Goal: Communication & Community: Ask a question

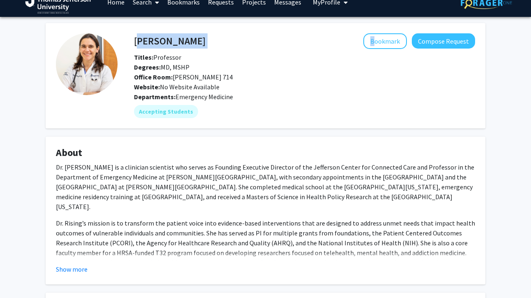
scroll to position [29, 0]
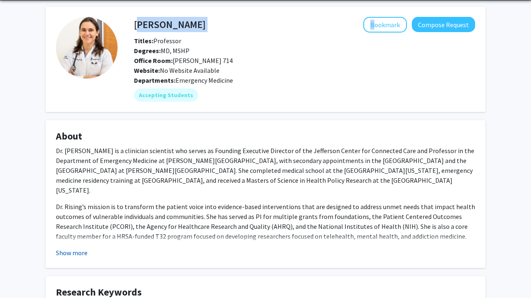
click at [81, 250] on button "Show more" at bounding box center [72, 253] width 32 height 10
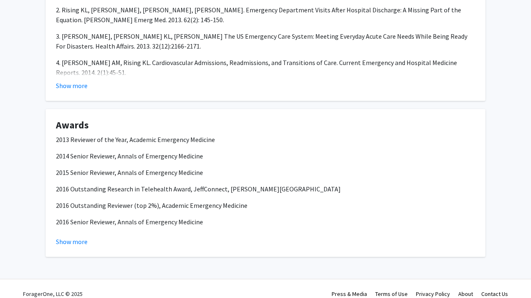
scroll to position [0, 0]
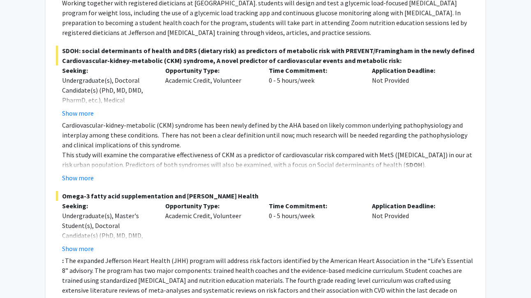
scroll to position [507, 0]
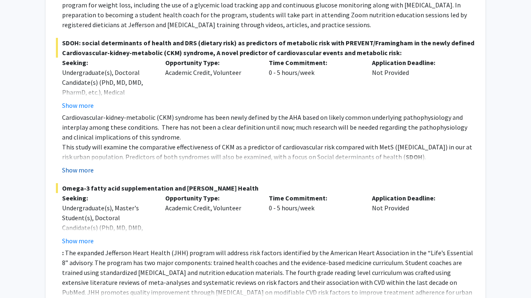
click at [76, 171] on button "Show more" at bounding box center [78, 170] width 32 height 10
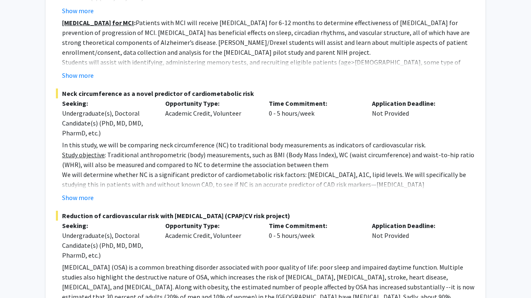
scroll to position [1248, 0]
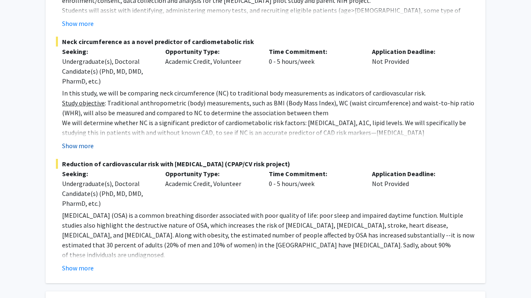
click at [83, 150] on button "Show more" at bounding box center [78, 146] width 32 height 10
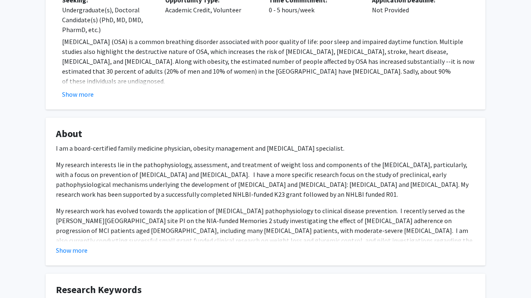
scroll to position [1478, 0]
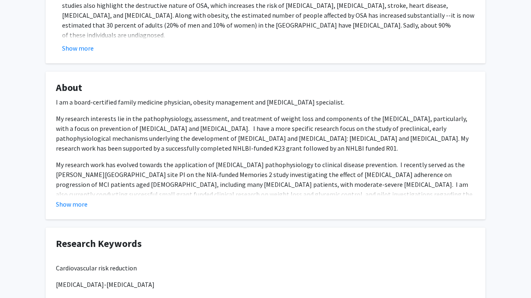
click at [81, 219] on fg-card "About I am a board-certified family medicine physician, obesity management and …" at bounding box center [266, 146] width 440 height 148
click at [69, 209] on button "Show more" at bounding box center [72, 204] width 32 height 10
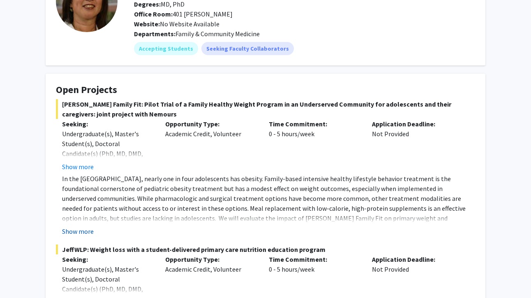
scroll to position [82, 0]
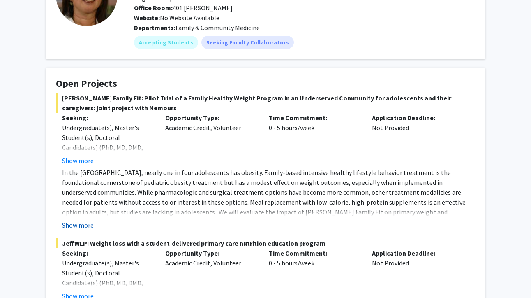
click at [80, 227] on button "Show more" at bounding box center [78, 225] width 32 height 10
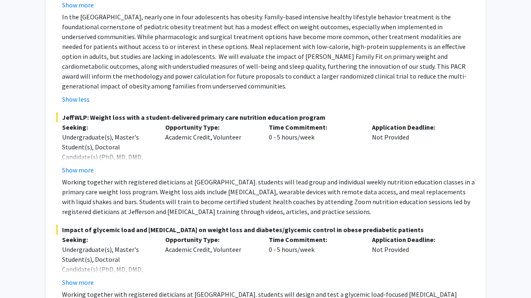
scroll to position [239, 0]
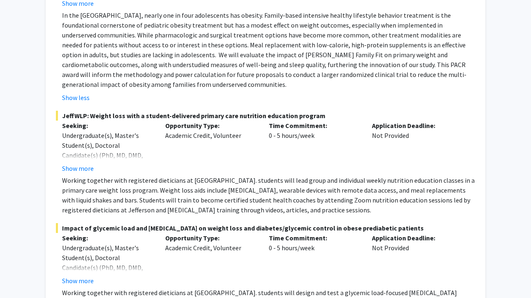
click at [81, 176] on p "Working together with registered dieticians at Jefferson. students will lead gr…" at bounding box center [268, 194] width 413 height 39
click at [82, 173] on button "Show more" at bounding box center [78, 168] width 32 height 10
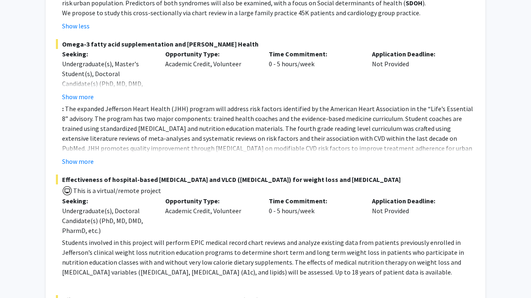
scroll to position [744, 0]
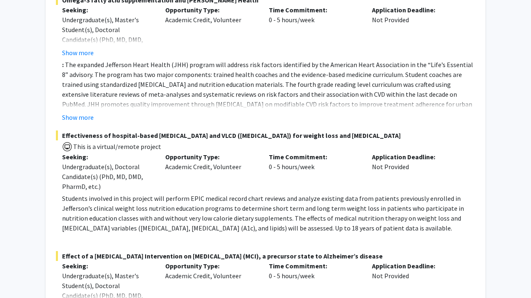
click at [60, 135] on span "Effectiveness of hospital-based nutrition counseling and VLCD (very low calorie…" at bounding box center [265, 135] width 419 height 10
drag, startPoint x: 61, startPoint y: 135, endPoint x: 443, endPoint y: 134, distance: 382.0
click at [443, 134] on span "Effectiveness of hospital-based nutrition counseling and VLCD (very low calorie…" at bounding box center [265, 135] width 419 height 10
copy span "Effectiveness of hospital-based nutrition counseling and VLCD (very low calorie…"
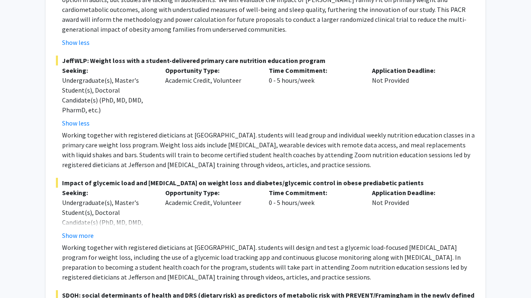
scroll to position [90, 0]
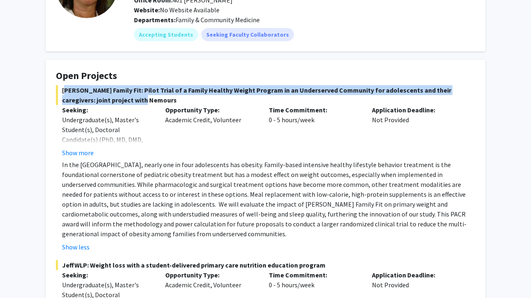
drag, startPoint x: 62, startPoint y: 90, endPoint x: 111, endPoint y: 105, distance: 51.6
click at [111, 105] on span "Jeff Family Fit: Pilot Trial of a Family Healthy Weight Program in an Underserv…" at bounding box center [265, 95] width 419 height 20
copy span "Jeff Family Fit: Pilot Trial of a Family Healthy Weight Program in an Underserv…"
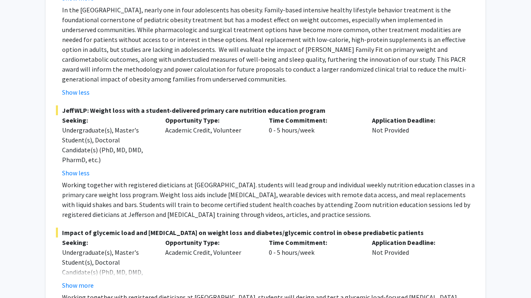
drag, startPoint x: 63, startPoint y: 110, endPoint x: 319, endPoint y: 110, distance: 256.2
click at [319, 110] on span "JeffWLP: Weight loss with a student-delivered primary care nutrition education …" at bounding box center [265, 110] width 419 height 10
drag, startPoint x: 62, startPoint y: 232, endPoint x: 421, endPoint y: 235, distance: 359.0
click at [423, 234] on span "Impact of glycemic load and intermittent fasting on weight loss and diabetes/gl…" at bounding box center [265, 232] width 419 height 10
copy span "Impact of glycemic load and intermittent fasting on weight loss and diabetes/gl…"
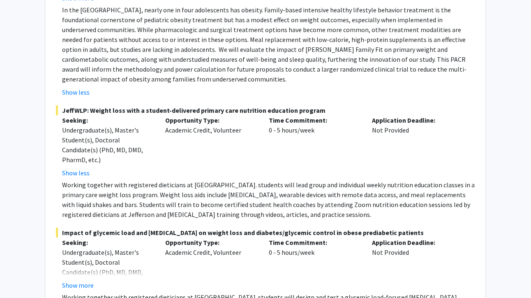
drag, startPoint x: 64, startPoint y: 111, endPoint x: 321, endPoint y: 113, distance: 257.4
click at [321, 113] on span "JeffWLP: Weight loss with a student-delivered primary care nutrition education …" at bounding box center [265, 110] width 419 height 10
copy span "JeffWLP: Weight loss with a student-delivered primary care nutrition education …"
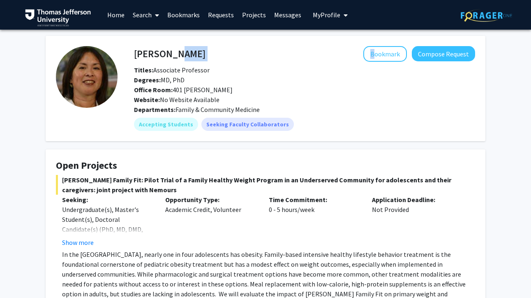
drag, startPoint x: 200, startPoint y: 53, endPoint x: 168, endPoint y: 54, distance: 32.5
click at [168, 54] on div "Cynthia Cheng Bookmark Compose Request" at bounding box center [305, 54] width 354 height 16
copy div "Cheng"
click at [442, 58] on button "Compose Request" at bounding box center [443, 53] width 63 height 15
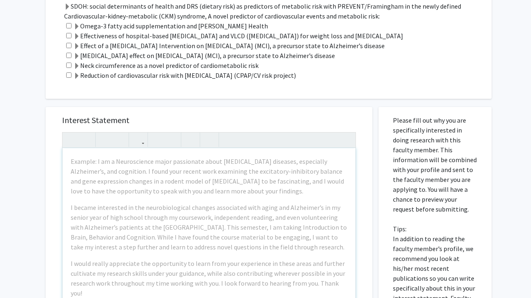
scroll to position [946, 0]
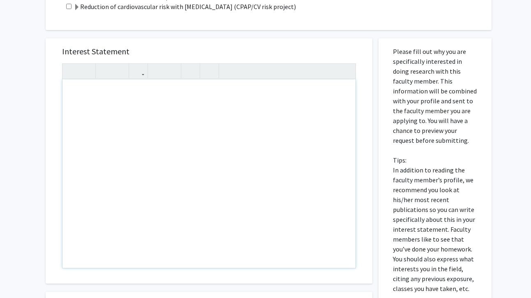
paste div "Note to users with screen readers: Please press Alt+0 or Option+0 to deactivate…"
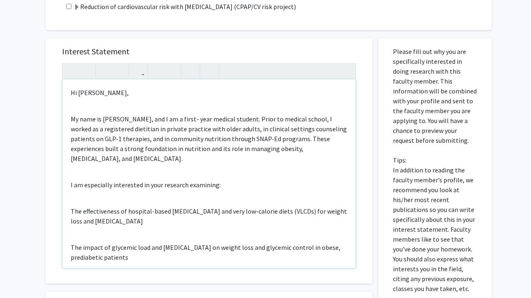
type textarea "<p>Hi Dr. Cynthia Cheng,</p><br><p>My name is Josie Phifer, and I am a first- y…"
click at [112, 103] on div "Hi Dr. Cynthia Cheng, My name is Josie Phifer, and I am a first- year medical s…" at bounding box center [208, 173] width 293 height 188
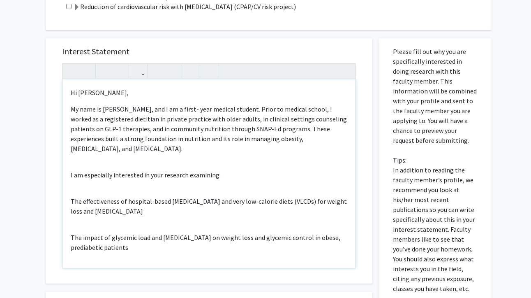
click at [78, 157] on div "Hi Dr. Cynthia Cheng, My name is Josie Phifer, and I am a first- year medical s…" at bounding box center [208, 173] width 293 height 188
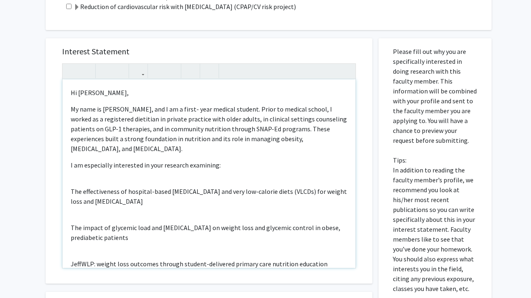
click at [76, 172] on div "Hi Dr. Cynthia Cheng, My name is Josie Phifer, and I am a first- year medical s…" at bounding box center [208, 173] width 293 height 188
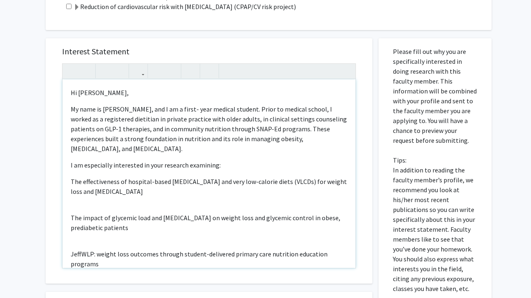
click at [99, 197] on div "Hi Dr. Cynthia Cheng, My name is Josie Phifer, and I am a first- year medical s…" at bounding box center [208, 173] width 293 height 188
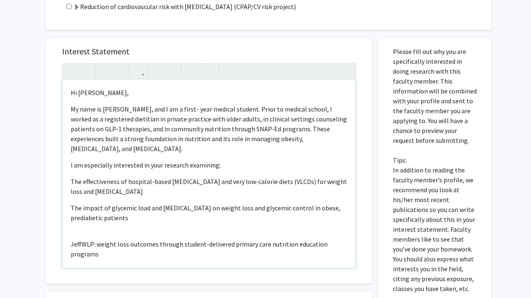
click at [90, 223] on div "Hi Dr. Cynthia Cheng, My name is Josie Phifer, and I am a first- year medical s…" at bounding box center [208, 173] width 293 height 188
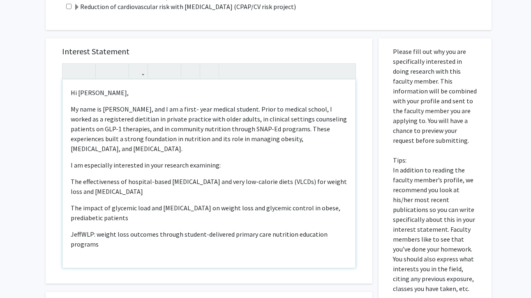
scroll to position [69, 0]
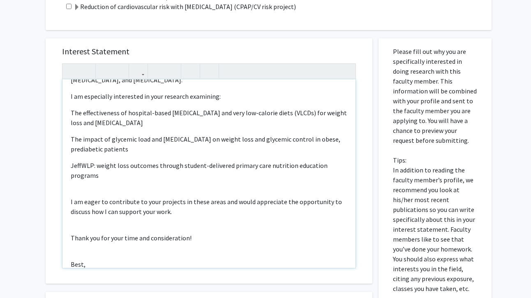
click at [93, 182] on div "Hi Dr. Cynthia Cheng, My name is Josie Phifer, and I am a first- year medical s…" at bounding box center [208, 173] width 293 height 188
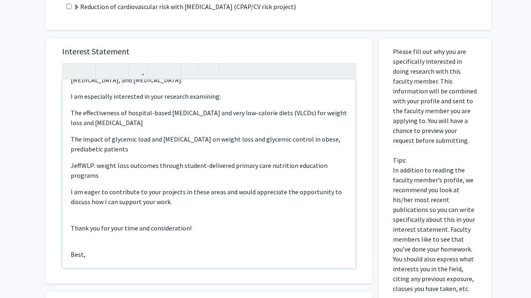
click at [91, 211] on div "Hi Dr. Cynthia Cheng, My name is Josie Phifer, and I am a first- year medical s…" at bounding box center [208, 173] width 293 height 188
click at [88, 221] on div "Hi Dr. Cynthia Cheng, My name is Josie Phifer, and I am a first- year medical s…" at bounding box center [208, 173] width 293 height 188
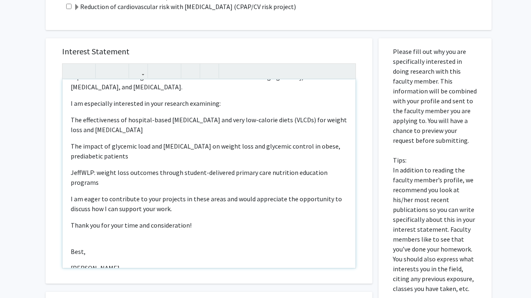
type textarea "<p>Hi Dr. Cynthia Cheng,</p><p>My name is Josie Phifer, and I am a first- year …"
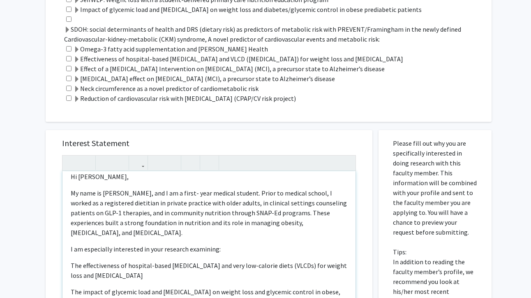
scroll to position [0, 0]
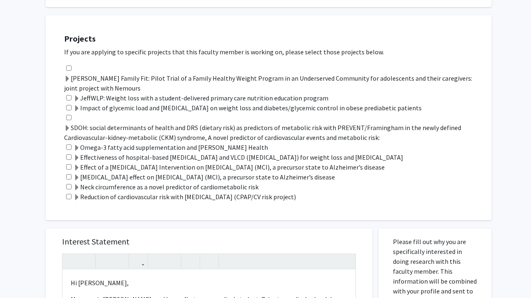
click at [68, 99] on input "checkbox" at bounding box center [68, 97] width 5 height 5
checkbox input "true"
click at [69, 109] on input "checkbox" at bounding box center [68, 107] width 5 height 5
checkbox input "true"
click at [67, 120] on input "checkbox" at bounding box center [68, 117] width 5 height 5
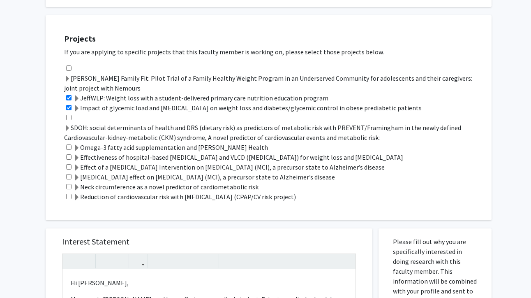
checkbox input "true"
click at [67, 69] on input "checkbox" at bounding box center [68, 67] width 5 height 5
checkbox input "true"
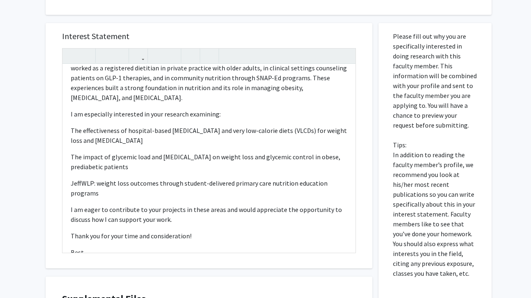
scroll to position [960, 0]
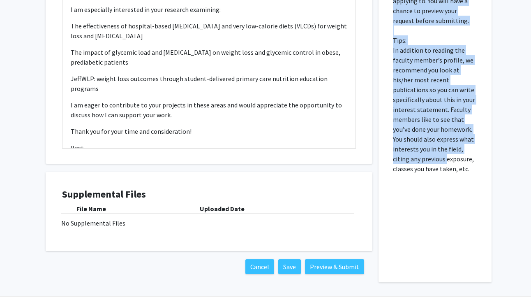
drag, startPoint x: 394, startPoint y: 35, endPoint x: 431, endPoint y: 158, distance: 127.9
click at [431, 158] on p "Please fill out why you are specifically interested in doing research with this…" at bounding box center [435, 50] width 84 height 247
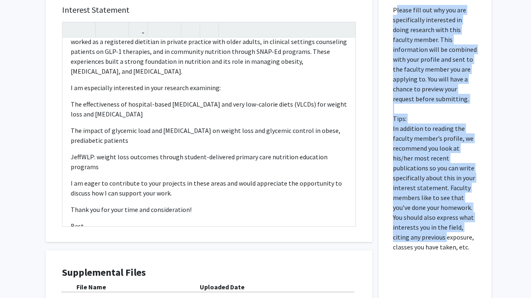
scroll to position [956, 0]
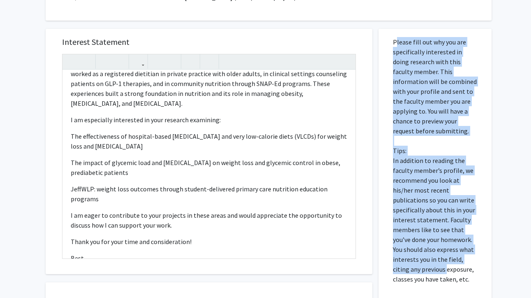
click at [434, 131] on p "Please fill out why you are specifically interested in doing research with this…" at bounding box center [435, 160] width 84 height 247
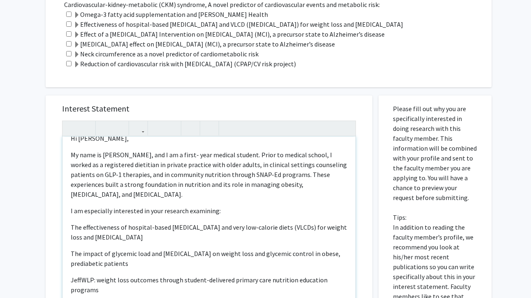
scroll to position [0, 0]
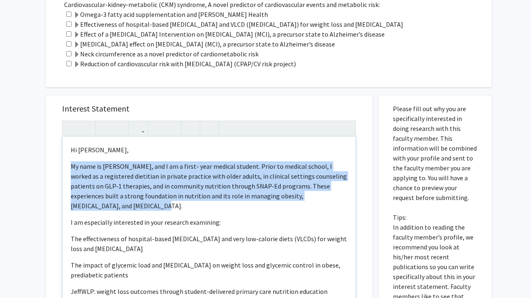
drag, startPoint x: 341, startPoint y: 199, endPoint x: 62, endPoint y: 160, distance: 282.4
click at [62, 160] on div "Interest Statement Hi Dr. Cynthia Cheng, My name is Josie Phifer, and I am a fi…" at bounding box center [209, 217] width 310 height 245
copy p "My name is Josie Phifer, and I am a first- year medical student. Prior to medic…"
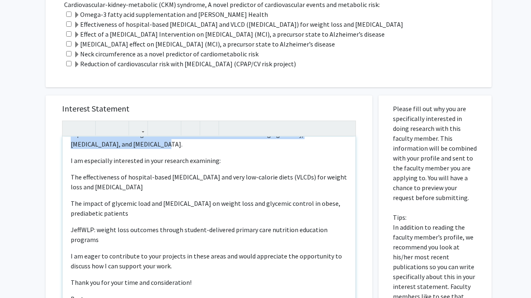
scroll to position [1035, 0]
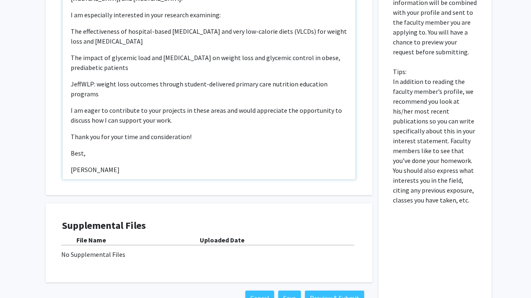
click at [180, 111] on p "I am eager to contribute to your projects in these areas and would appreciate t…" at bounding box center [209, 115] width 277 height 20
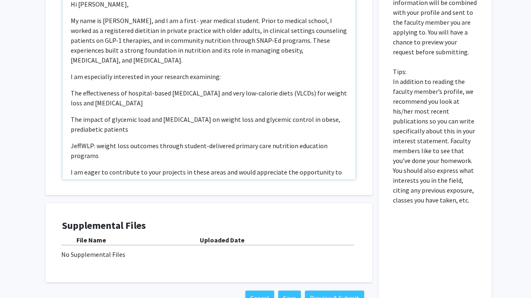
scroll to position [1033, 0]
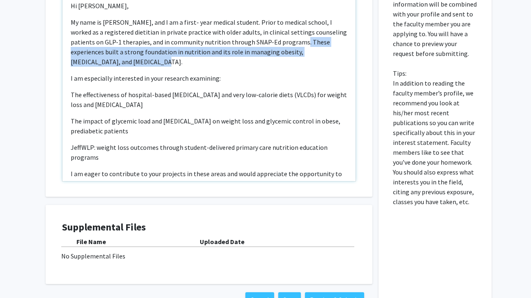
drag, startPoint x: 338, startPoint y: 54, endPoint x: 271, endPoint y: 44, distance: 68.3
click at [271, 44] on p "My name is Josie Phifer, and I am a first- year medical student. Prior to medic…" at bounding box center [209, 41] width 277 height 49
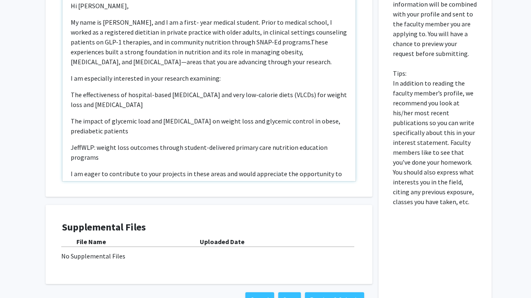
click at [271, 43] on p "My name is Josie Phifer, and I am a first- year medical student. Prior to medic…" at bounding box center [209, 41] width 277 height 49
click at [274, 64] on p "My name is Josie Phifer, and I am a first- year medical student. Prior to medic…" at bounding box center [209, 41] width 277 height 49
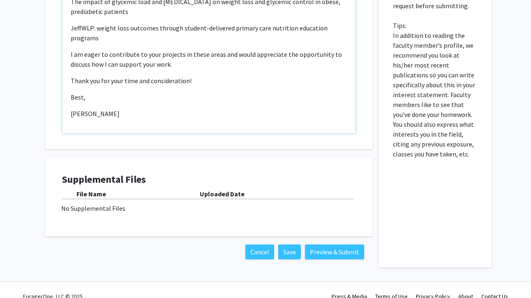
scroll to position [1082, 0]
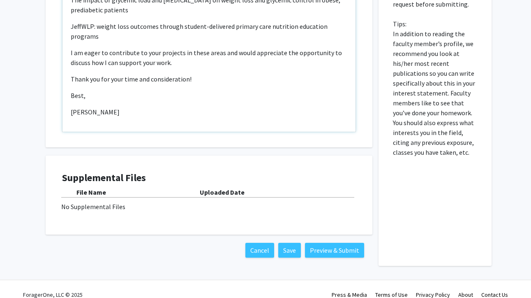
click at [174, 123] on div "Hi Dr. Cynthia Cheng, My name is Josie Phifer, and I am a first- year medical s…" at bounding box center [208, 37] width 293 height 188
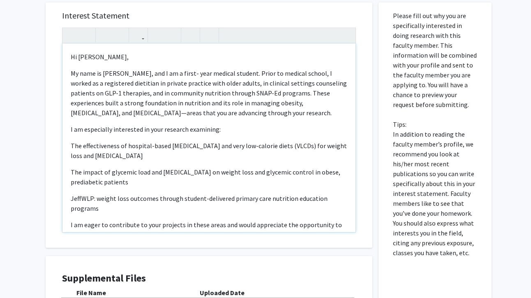
scroll to position [974, 0]
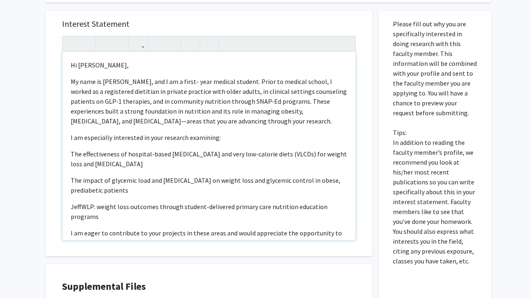
drag, startPoint x: 190, startPoint y: 166, endPoint x: 52, endPoint y: 151, distance: 139.0
click at [52, 151] on div "Interest Statement Hi Dr. Cynthia Cheng, My name is Josie Phifer, and I am a fi…" at bounding box center [209, 133] width 327 height 245
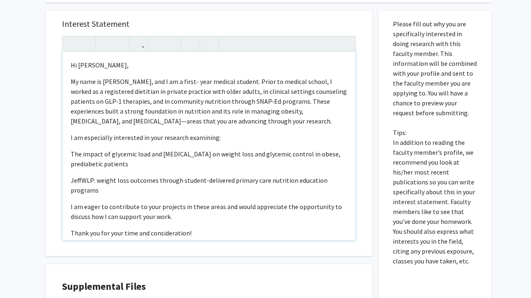
click at [179, 220] on p "I am eager to contribute to your projects in these areas and would appreciate t…" at bounding box center [209, 211] width 277 height 20
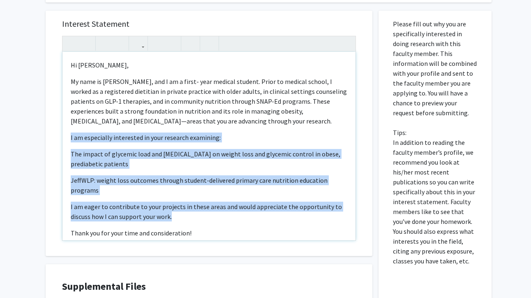
drag, startPoint x: 182, startPoint y: 222, endPoint x: 64, endPoint y: 139, distance: 144.2
click at [64, 139] on div "Hi Dr. Cynthia Cheng, My name is Josie Phifer, and I am a first- year medical s…" at bounding box center [208, 146] width 293 height 188
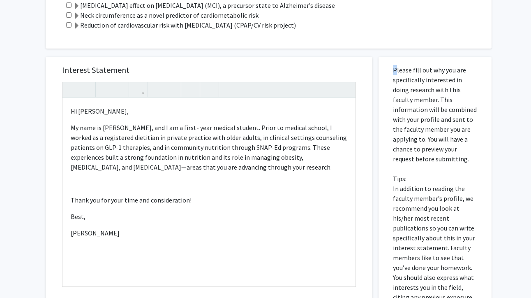
scroll to position [958, 0]
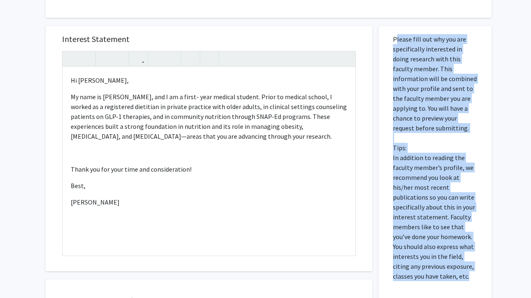
drag, startPoint x: 394, startPoint y: 108, endPoint x: 448, endPoint y: 278, distance: 178.2
click at [448, 278] on p "Please fill out why you are specifically interested in doing research with this…" at bounding box center [435, 157] width 84 height 247
copy p "Please fill out why you are specifically interested in doing research with this…"
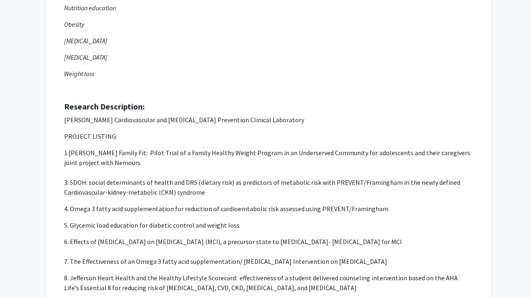
scroll to position [0, 0]
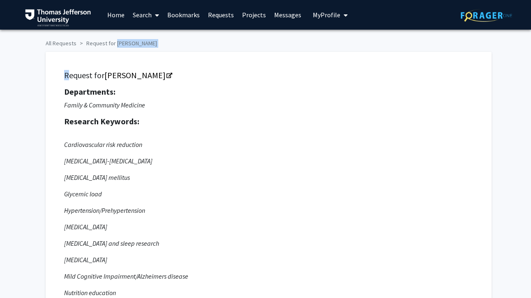
drag, startPoint x: 113, startPoint y: 44, endPoint x: 146, endPoint y: 45, distance: 33.7
click at [151, 44] on ol "All Requests Request for Cynthia Cheng" at bounding box center [266, 42] width 440 height 12
drag, startPoint x: 148, startPoint y: 43, endPoint x: 115, endPoint y: 45, distance: 33.3
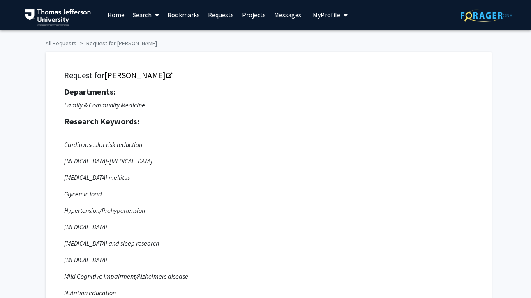
click at [138, 76] on link "Cynthia Cheng" at bounding box center [137, 75] width 67 height 10
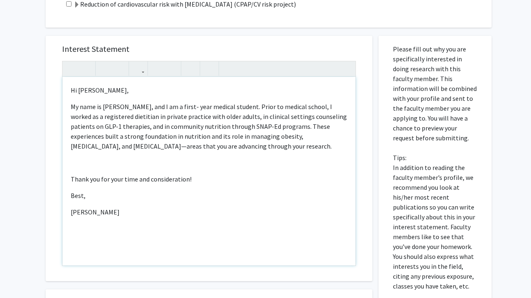
scroll to position [1033, 0]
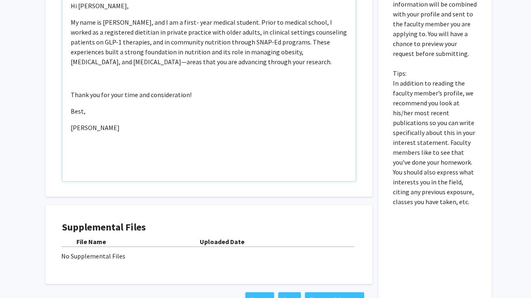
click at [112, 81] on p "Note to users with screen readers: Please press Alt+0 or Option+0 to deactivate…" at bounding box center [209, 78] width 277 height 10
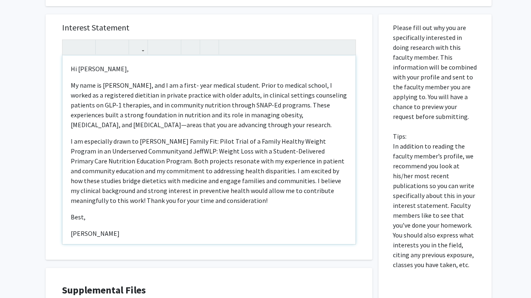
click at [162, 157] on p "I am especially drawn to Jeff Family Fit: Pilot Trial of a Family Healthy Weigh…" at bounding box center [209, 170] width 277 height 69
click at [140, 153] on p "I am especially drawn to Jeff Family Fit: Pilot Trial of a Family Healthy Weigh…" at bounding box center [209, 170] width 277 height 69
click at [298, 200] on p "I am especially drawn to Jeff Family Fit: Pilot Trial of a Family Healthy Weigh…" at bounding box center [209, 170] width 277 height 69
click at [145, 202] on p "I am especially drawn to Jeff Family Fit: Pilot Trial of a Family Healthy Weigh…" at bounding box center [209, 170] width 277 height 69
type textarea "<p>Hi Dr. Cynthia Cheng,</p><p>My name is Josie Phifer, and I am a first- year …"
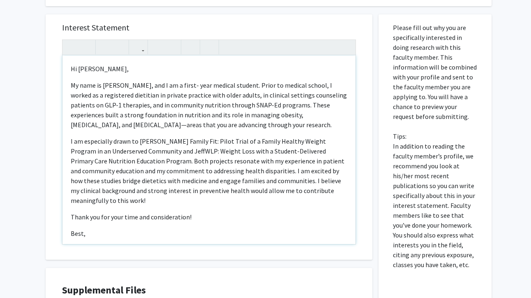
click at [201, 209] on div "Hi Dr. Cynthia Cheng, My name is Josie Phifer, and I am a first- year medical s…" at bounding box center [208, 150] width 293 height 188
click at [208, 219] on p "Thank you for your time and consideration!" at bounding box center [209, 217] width 277 height 10
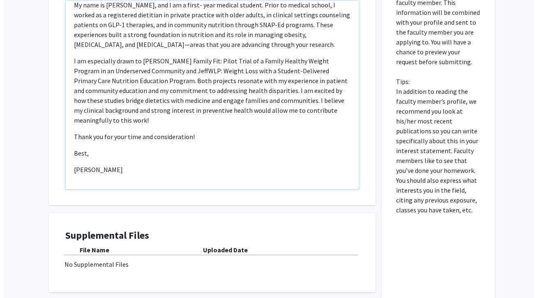
scroll to position [1094, 0]
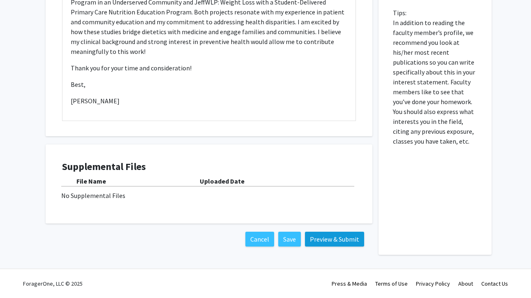
click at [344, 241] on button "Preview & Submit" at bounding box center [334, 238] width 59 height 15
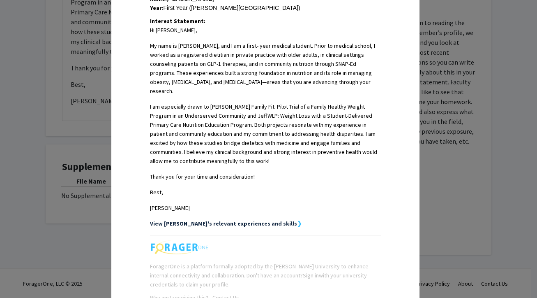
scroll to position [244, 0]
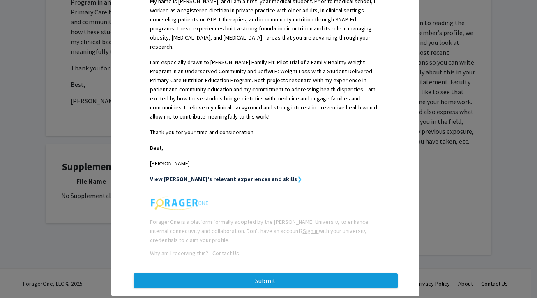
click at [282, 273] on button "Submit" at bounding box center [266, 280] width 264 height 15
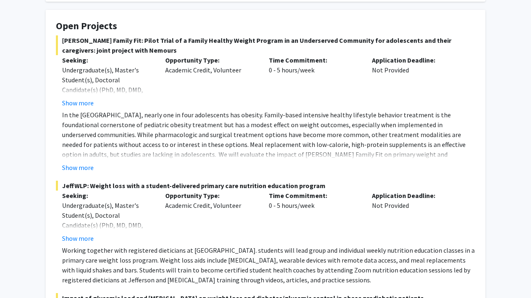
scroll to position [162, 0]
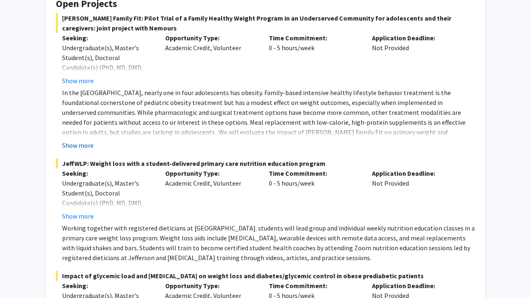
click at [71, 147] on button "Show more" at bounding box center [78, 145] width 32 height 10
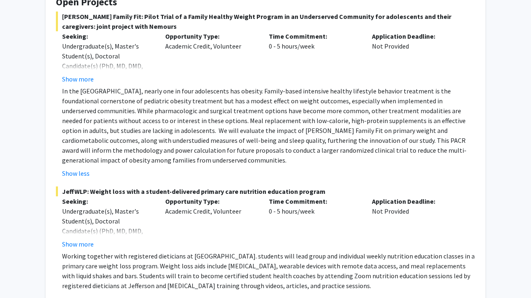
scroll to position [150, 0]
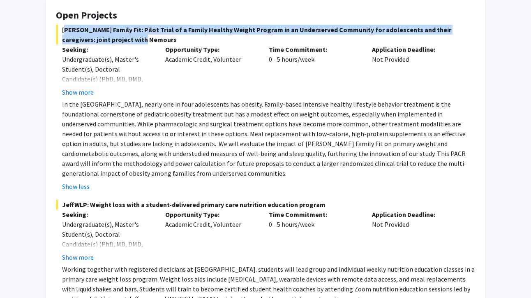
drag, startPoint x: 63, startPoint y: 29, endPoint x: 109, endPoint y: 40, distance: 47.0
click at [109, 40] on span "Jeff Family Fit: Pilot Trial of a Family Healthy Weight Program in an Underserv…" at bounding box center [265, 35] width 419 height 20
copy span "Jeff Family Fit: Pilot Trial of a Family Healthy Weight Program in an Underserv…"
drag, startPoint x: 64, startPoint y: 206, endPoint x: 322, endPoint y: 204, distance: 258.6
click at [322, 204] on span "JeffWLP: Weight loss with a student-delivered primary care nutrition education …" at bounding box center [265, 204] width 419 height 10
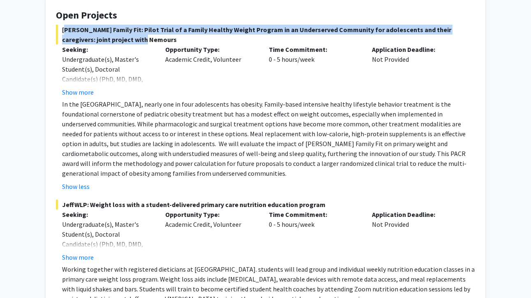
copy span "JeffWLP: Weight loss with a student-delivered primary care nutrition education …"
